Goal: Task Accomplishment & Management: Manage account settings

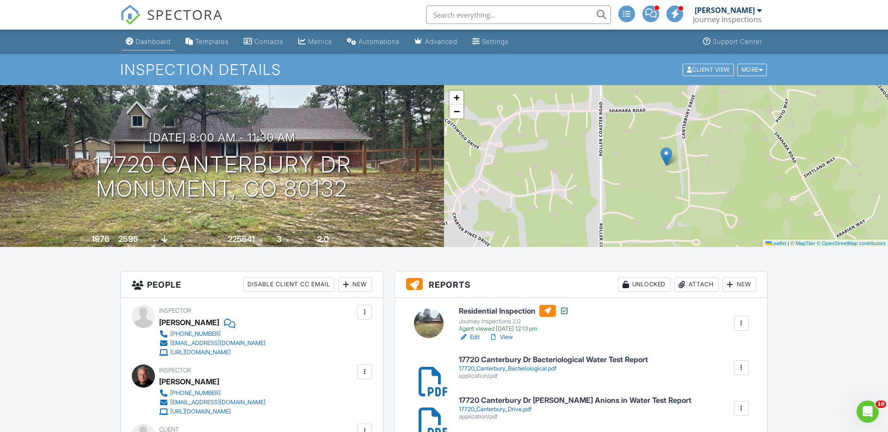
click at [158, 39] on div "Dashboard" at bounding box center [153, 41] width 35 height 8
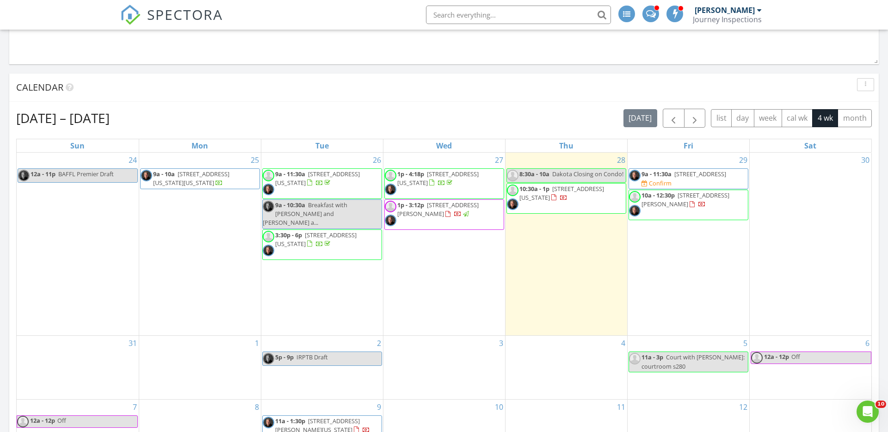
scroll to position [969, 0]
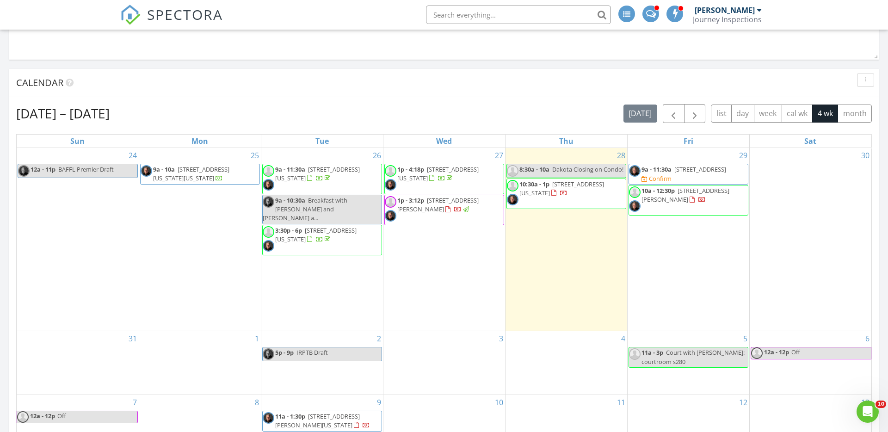
click at [692, 172] on span "7526 Gallard Heights, Peyton 80831" at bounding box center [700, 169] width 52 height 8
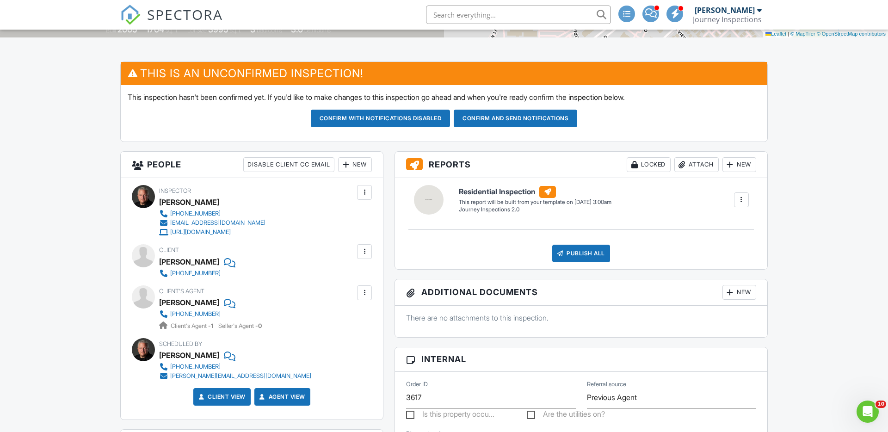
scroll to position [210, 0]
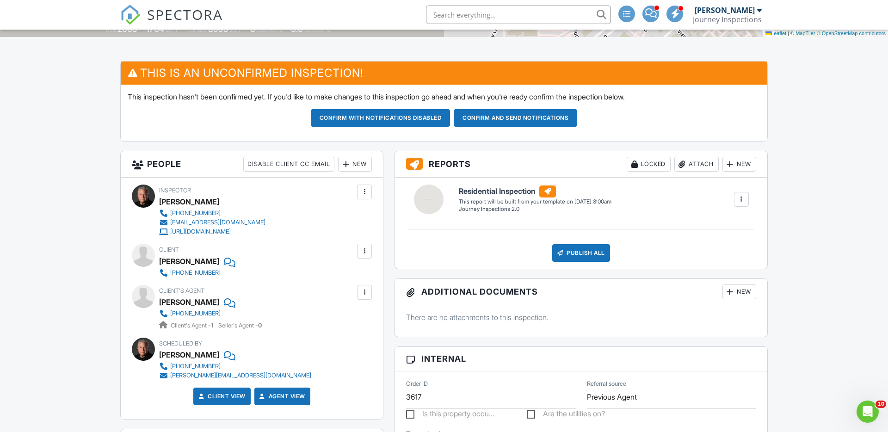
click at [366, 291] on div at bounding box center [364, 292] width 9 height 9
click at [343, 319] on li "Edit" at bounding box center [342, 320] width 47 height 23
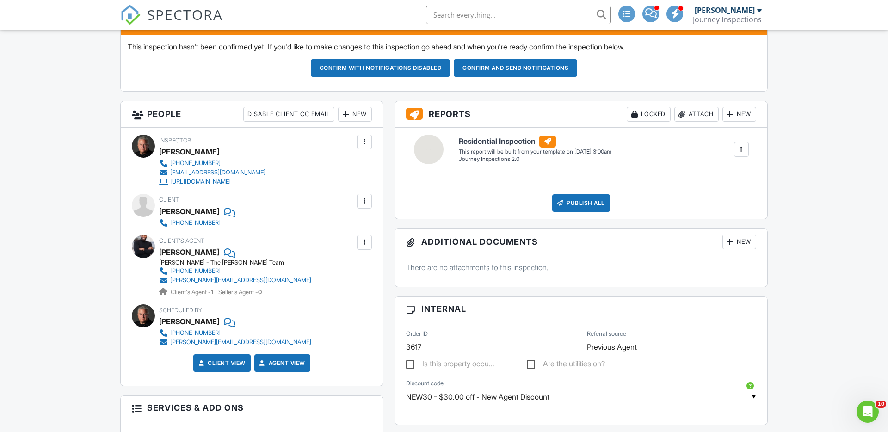
scroll to position [203, 0]
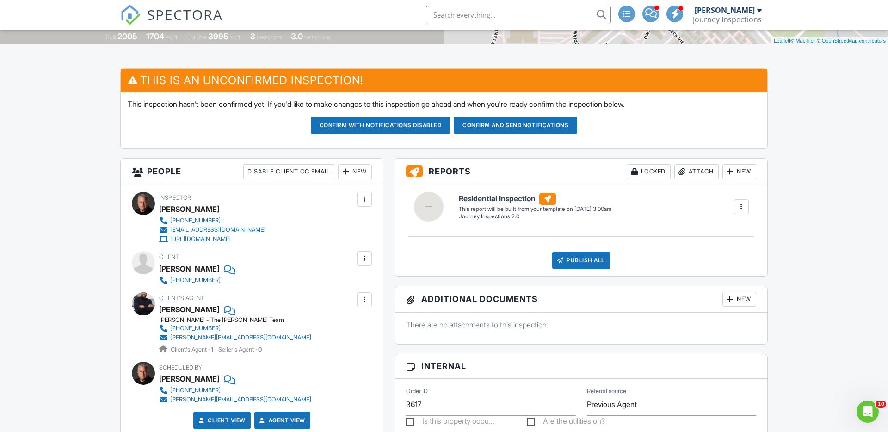
click at [362, 173] on div "New" at bounding box center [355, 171] width 34 height 15
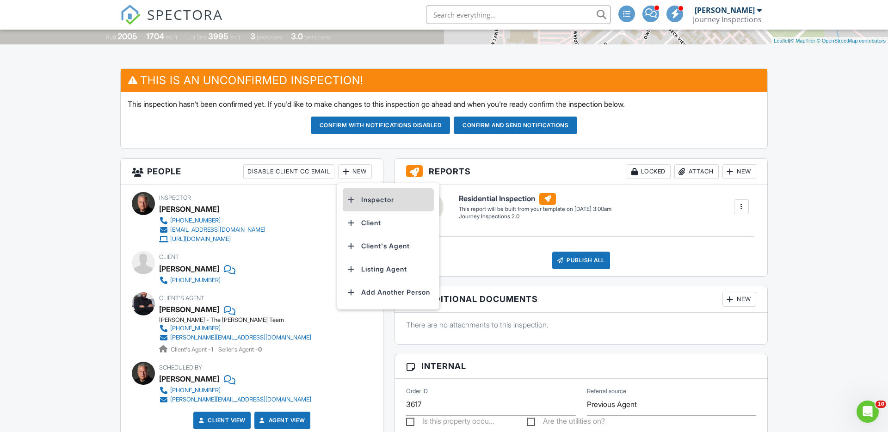
click at [366, 200] on li "Inspector" at bounding box center [388, 199] width 91 height 23
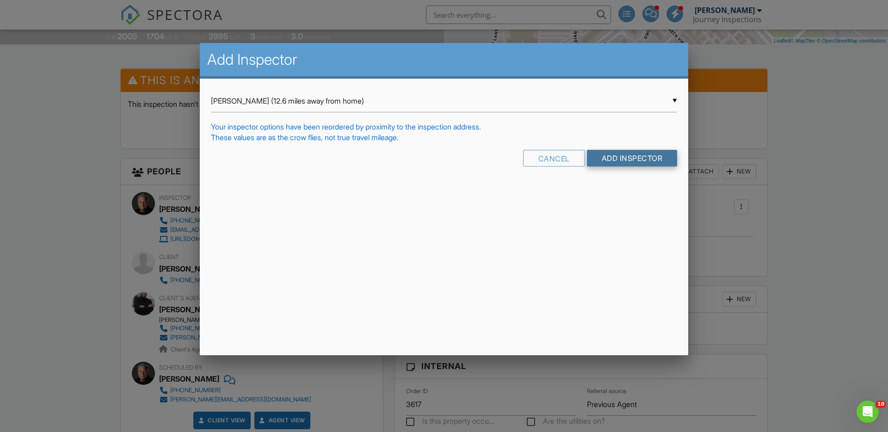
click at [643, 159] on input "Add Inspector" at bounding box center [632, 158] width 91 height 17
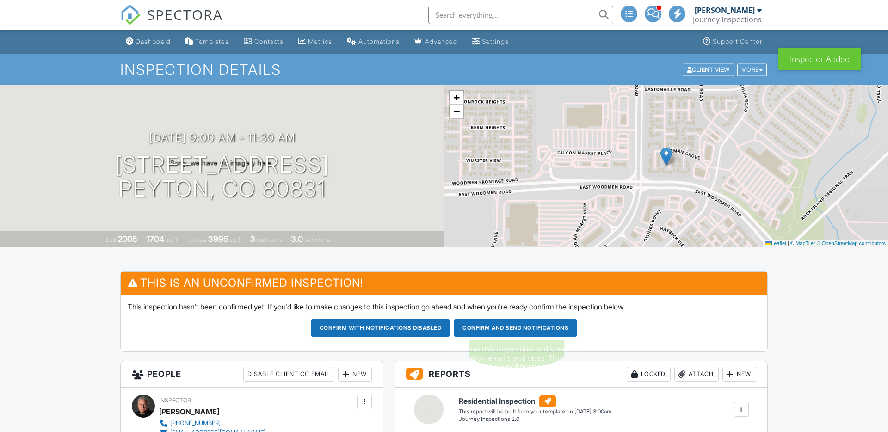
click at [451, 329] on button "Confirm and send notifications" at bounding box center [381, 328] width 140 height 18
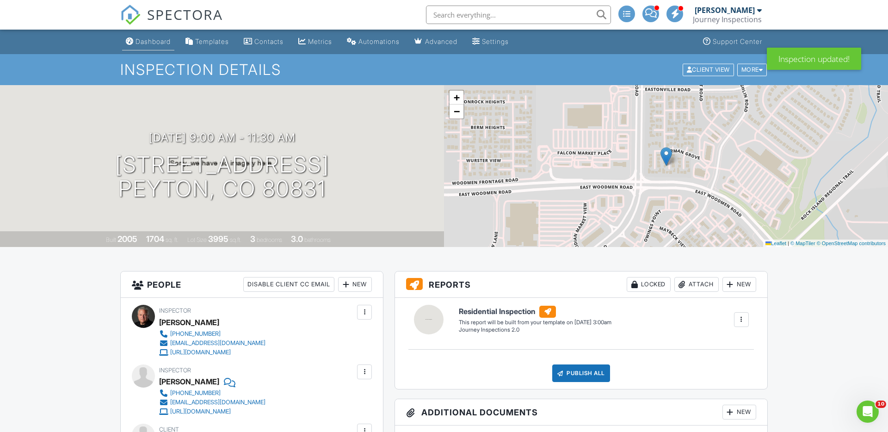
click at [163, 42] on div "Dashboard" at bounding box center [153, 41] width 35 height 8
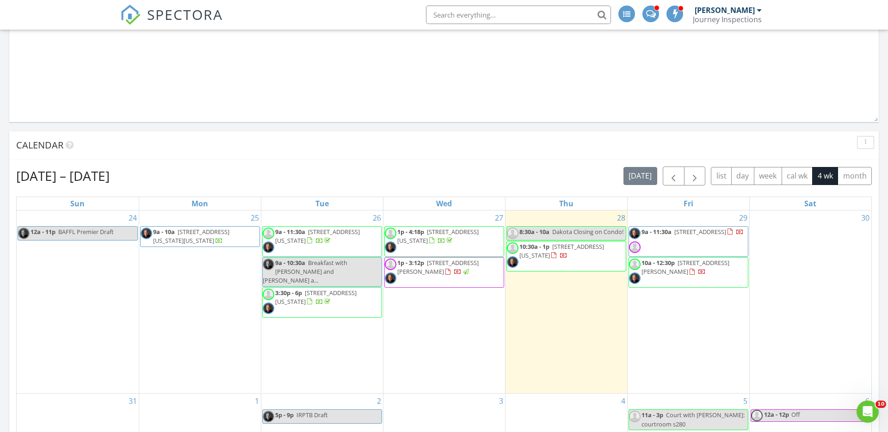
scroll to position [912, 0]
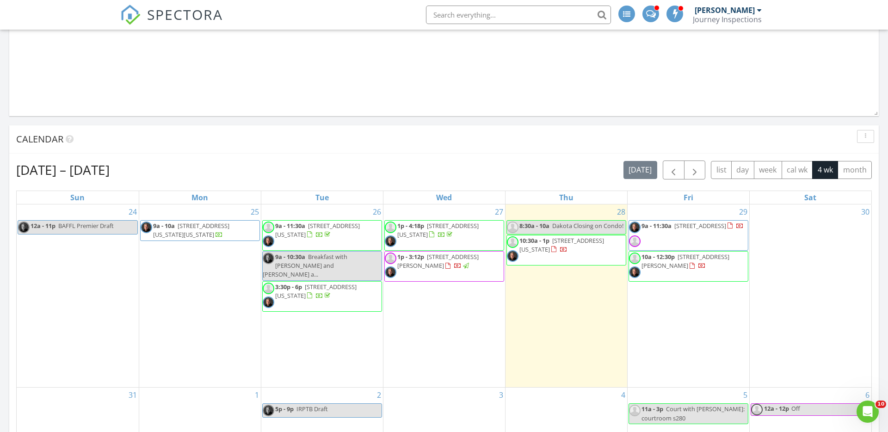
click at [671, 270] on span "10a - 12:30p 316 N Hooper Ave, Walsenburg 81089" at bounding box center [688, 267] width 119 height 28
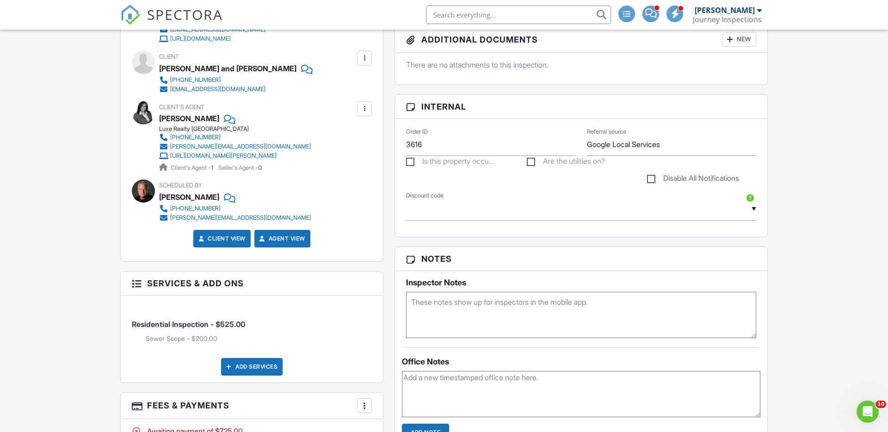
scroll to position [382, 0]
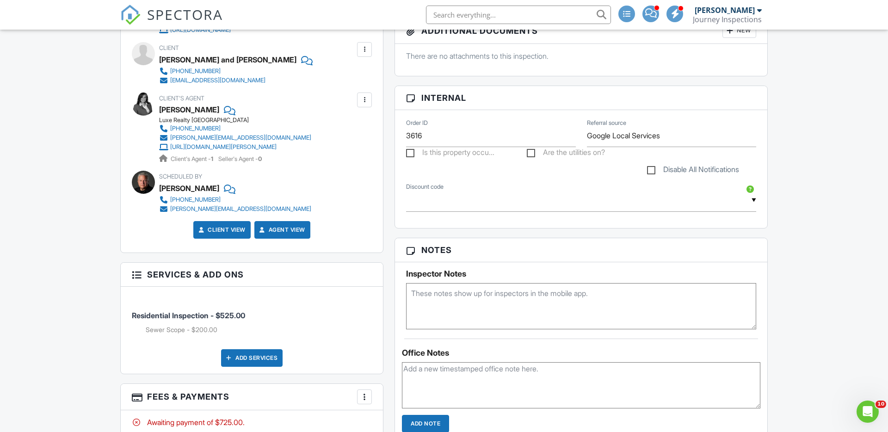
click at [460, 308] on textarea at bounding box center [581, 306] width 350 height 46
paste textarea "Access Notes Do not lock the hand set on the way out. To lock deadbolt, press a…"
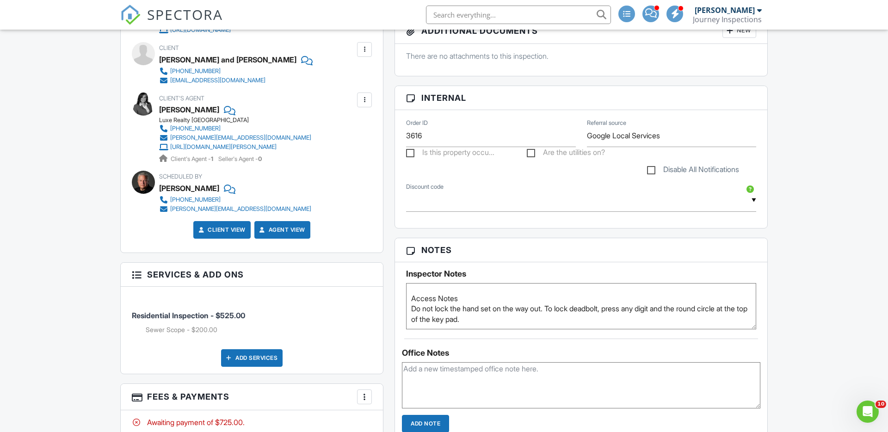
scroll to position [0, 0]
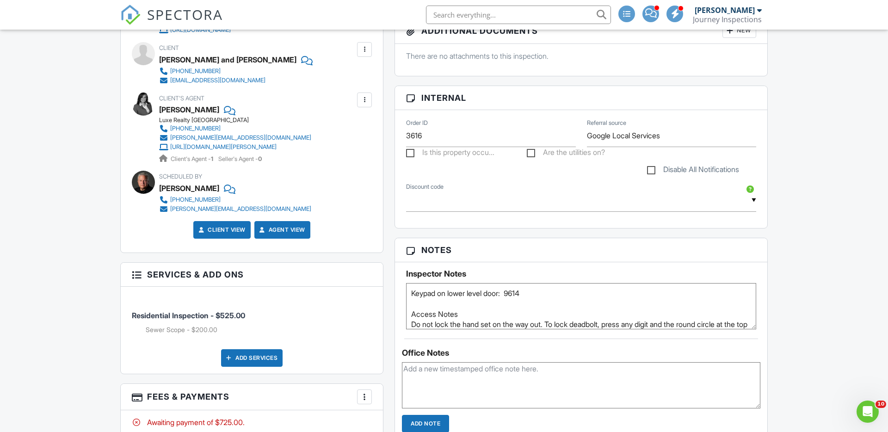
type textarea "Keypad on lower level door: 9614 Access Notes Do not lock the hand set on the w…"
click at [785, 302] on div "Dashboard Templates Contacts Metrics Automations Advanced Settings Support Cent…" at bounding box center [444, 411] width 888 height 1526
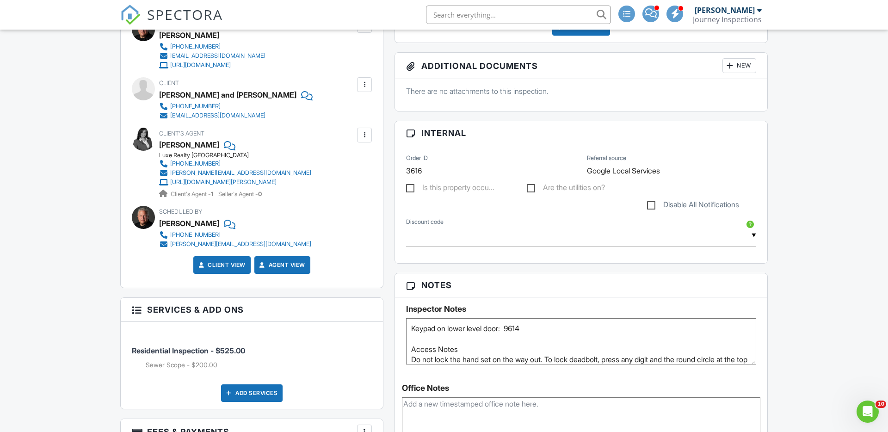
scroll to position [345, 0]
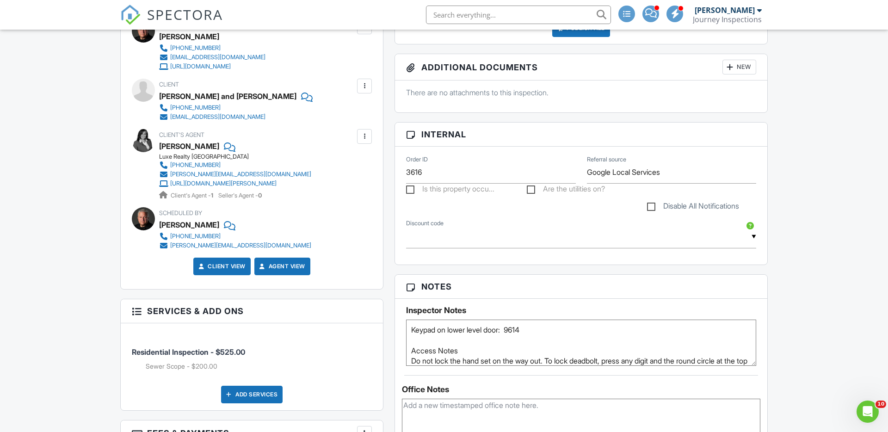
click at [364, 84] on div at bounding box center [364, 85] width 9 height 9
click at [344, 111] on li "Edit" at bounding box center [342, 114] width 47 height 23
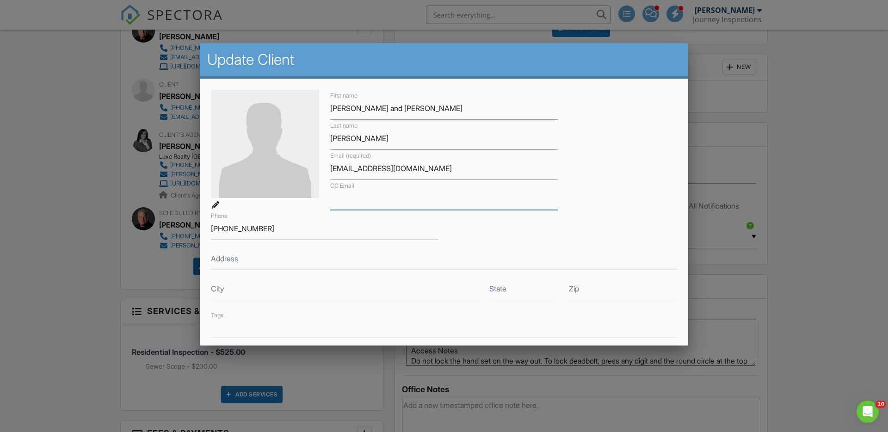
click at [397, 199] on input "CC Email" at bounding box center [444, 198] width 228 height 23
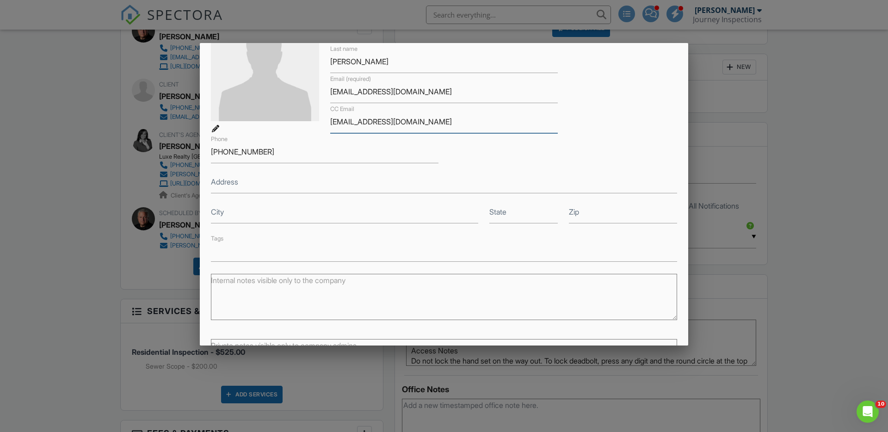
scroll to position [159, 0]
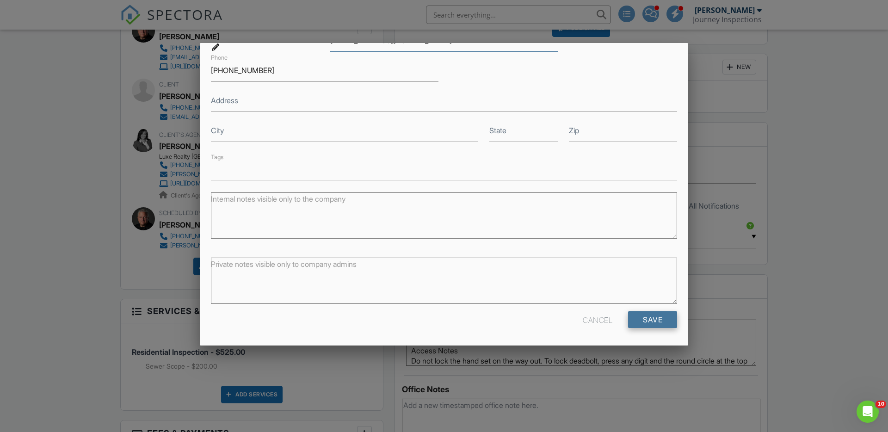
type input "[EMAIL_ADDRESS][DOMAIN_NAME]"
click at [655, 318] on input "Save" at bounding box center [652, 319] width 49 height 17
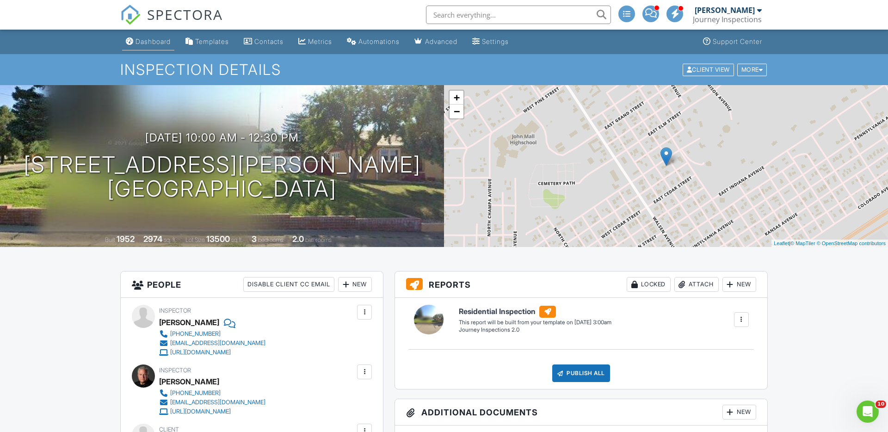
click at [161, 36] on link "Dashboard" at bounding box center [148, 41] width 52 height 17
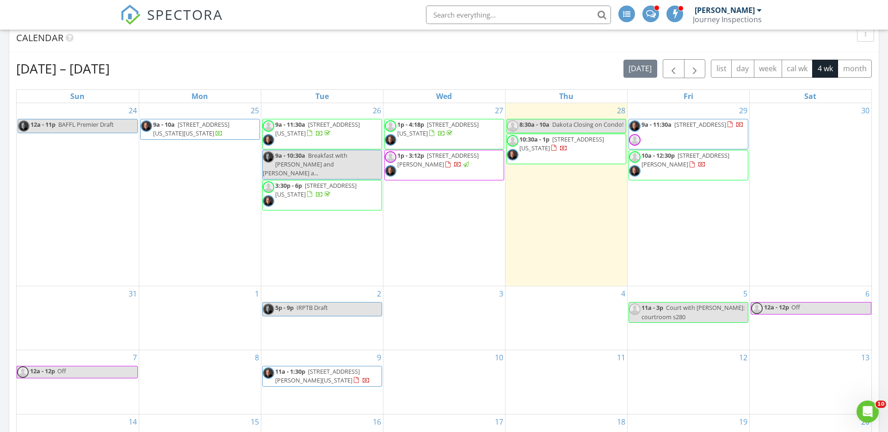
scroll to position [1016, 0]
